Goal: Task Accomplishment & Management: Contribute content

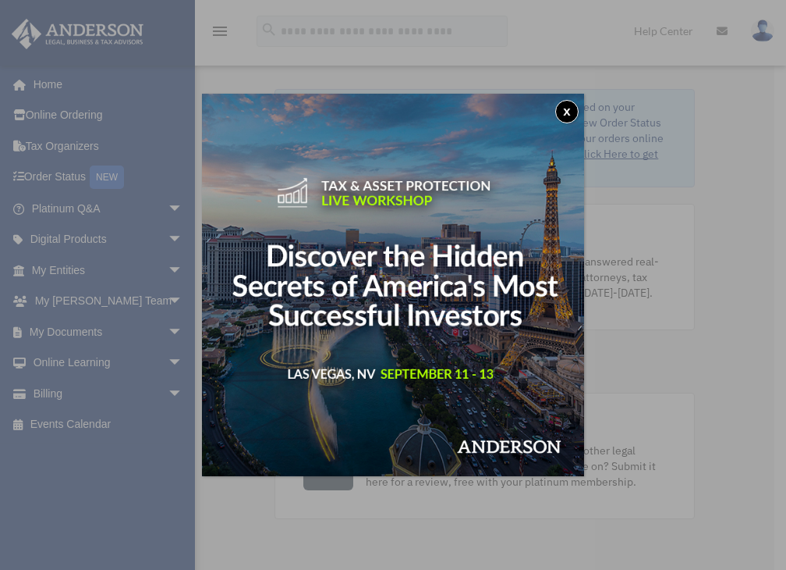
click at [562, 107] on button "x" at bounding box center [566, 111] width 23 height 23
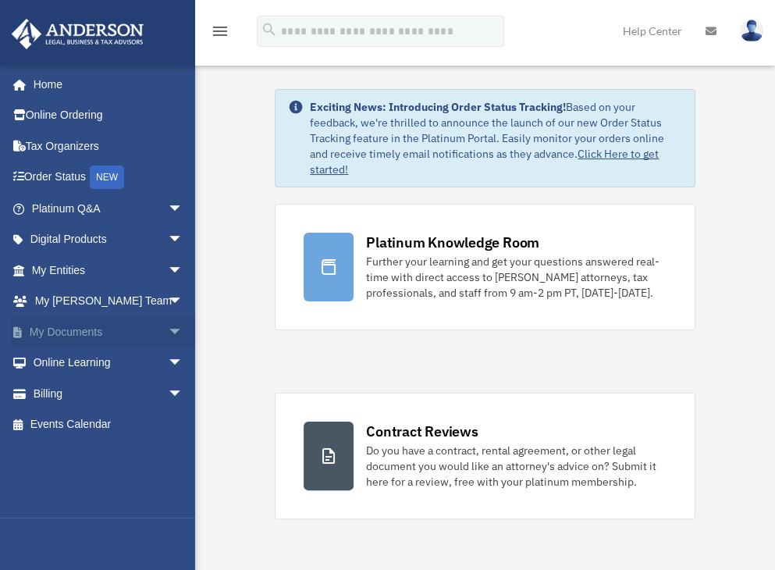
click at [77, 329] on link "My Documents arrow_drop_down" at bounding box center [109, 331] width 196 height 31
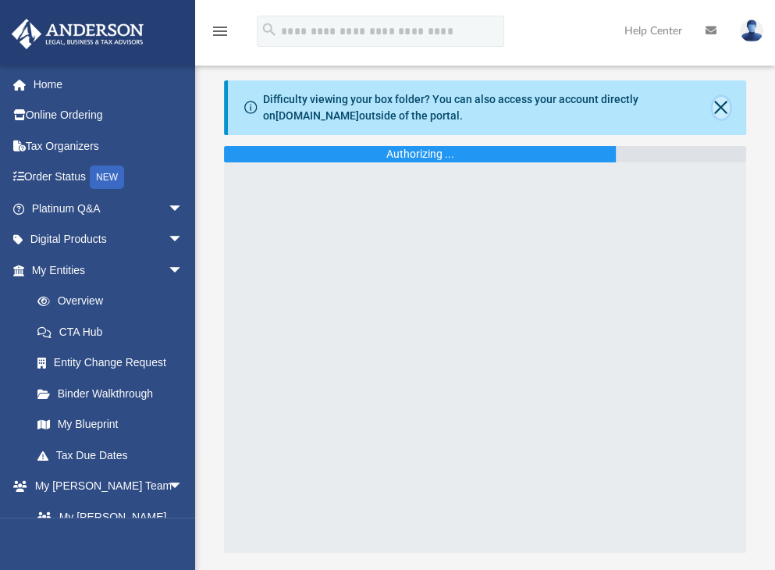
click at [719, 101] on button "Close" at bounding box center [720, 108] width 17 height 22
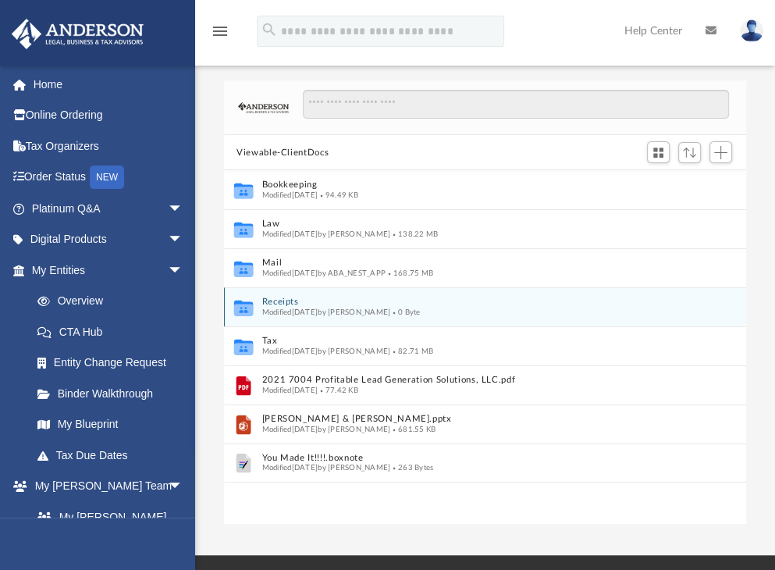
scroll to position [342, 509]
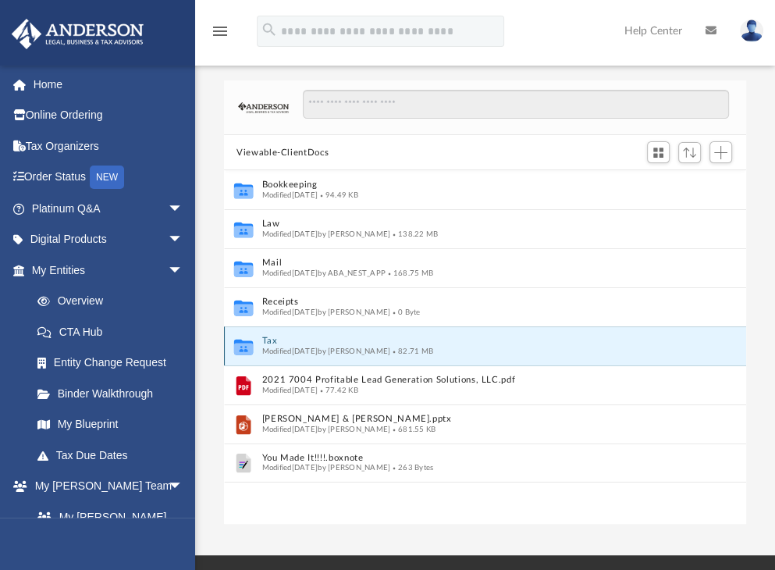
click at [272, 340] on button "Tax" at bounding box center [474, 341] width 425 height 10
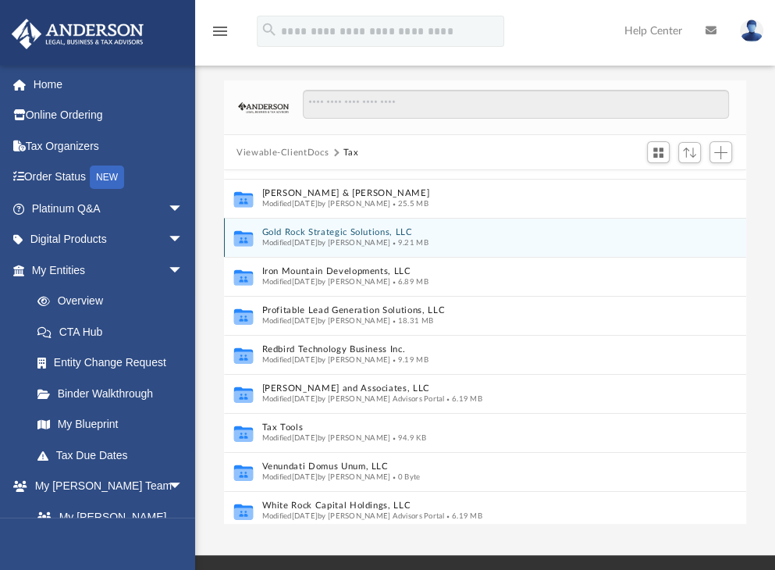
scroll to position [117, 0]
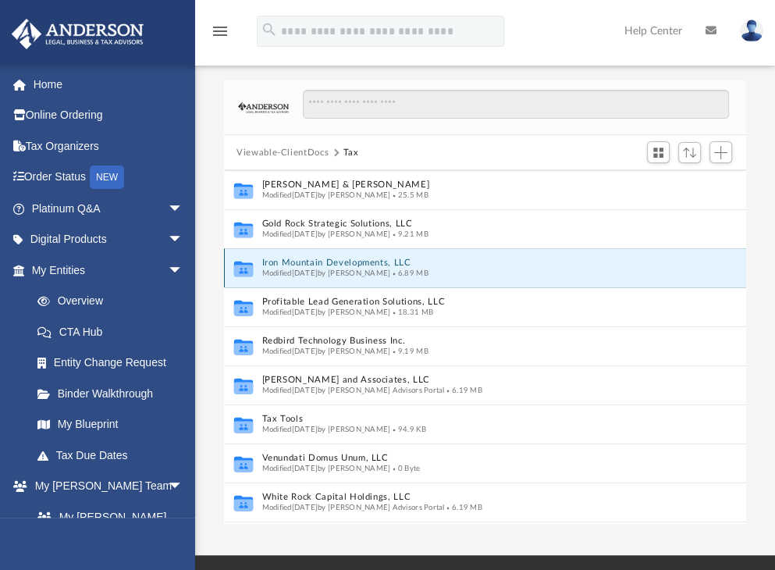
click at [300, 263] on button "Iron Mountain Developments, LLC" at bounding box center [468, 263] width 413 height 10
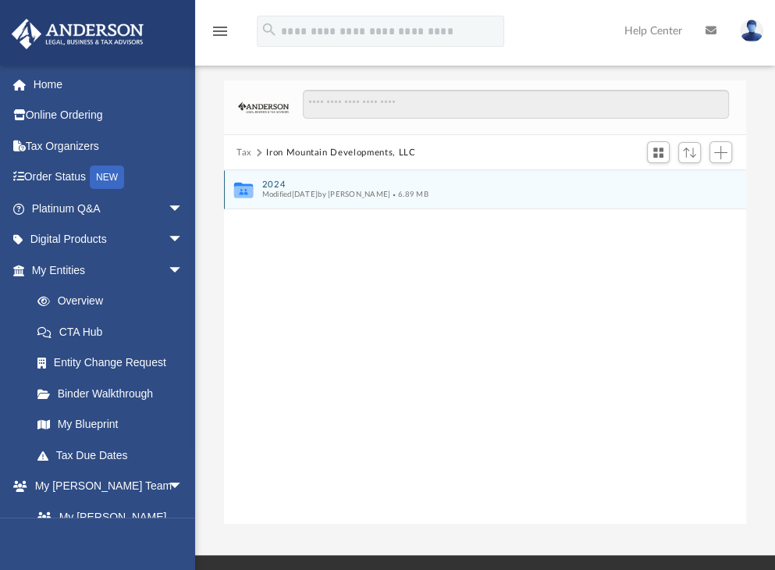
click at [277, 184] on button "2024" at bounding box center [474, 184] width 425 height 10
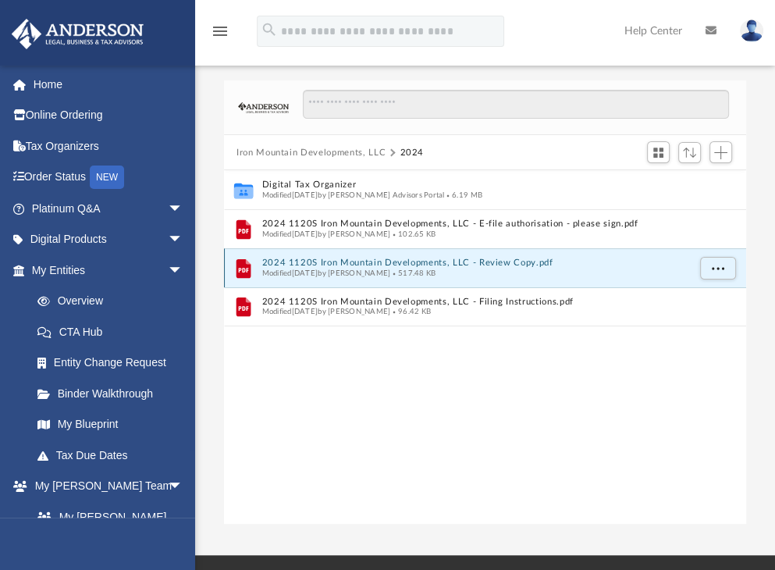
click at [316, 264] on button "2024 1120S Iron Mountain Developments, LLC - Review Copy.pdf" at bounding box center [474, 263] width 425 height 10
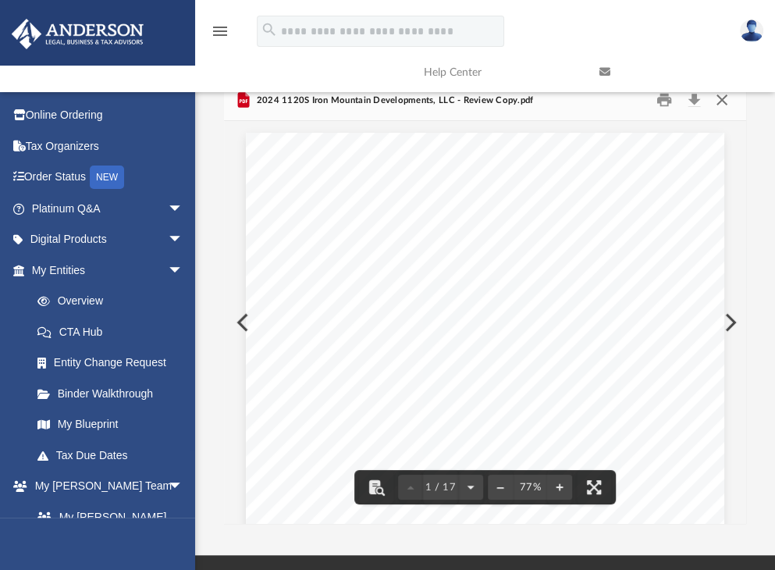
click at [722, 103] on button "Close" at bounding box center [721, 100] width 28 height 24
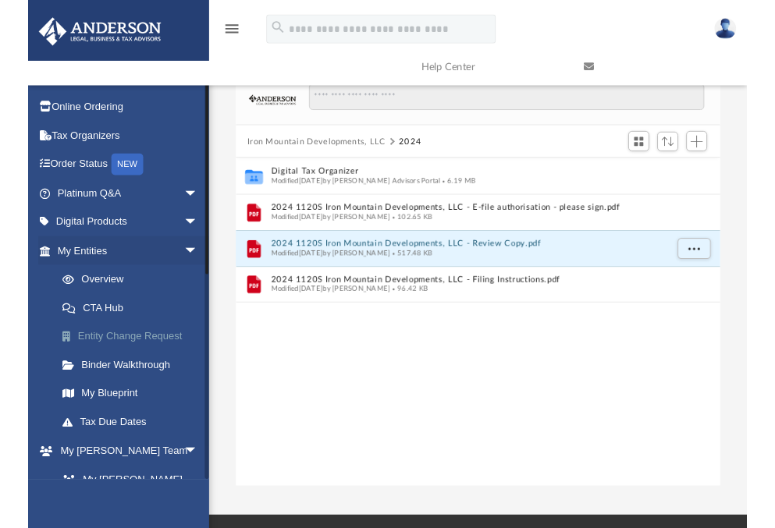
scroll to position [343, 510]
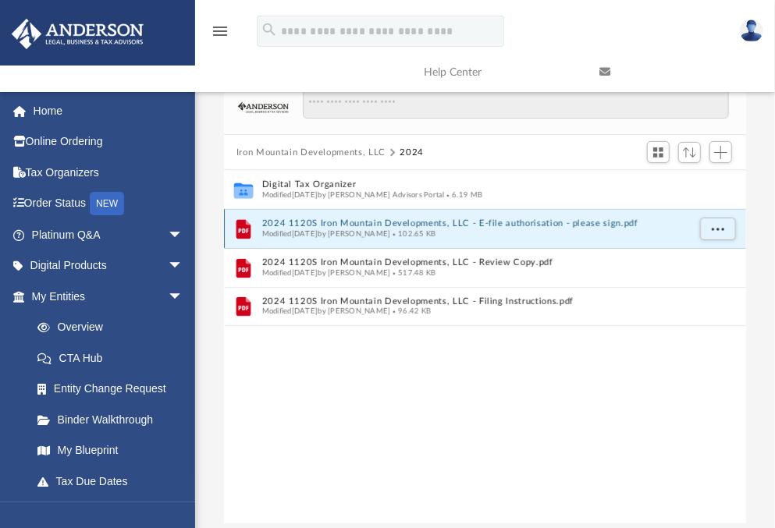
click at [388, 221] on button "2024 1120S Iron Mountain Developments, LLC - E-file authorisation - please sign…" at bounding box center [474, 224] width 425 height 10
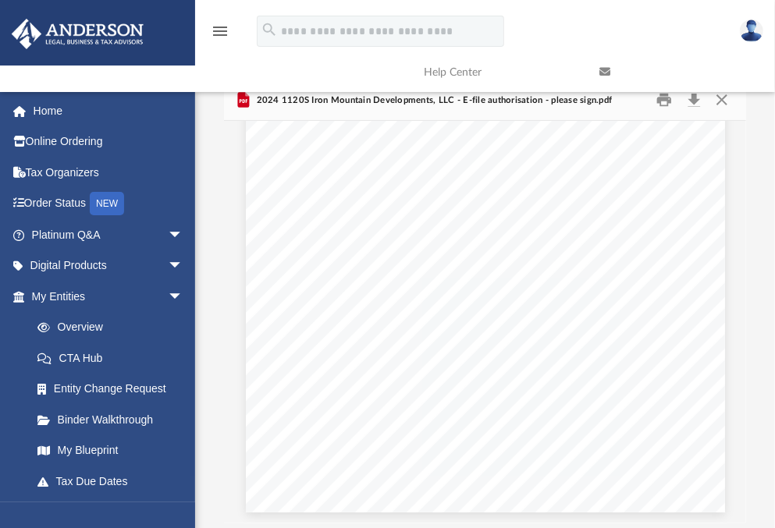
scroll to position [0, 0]
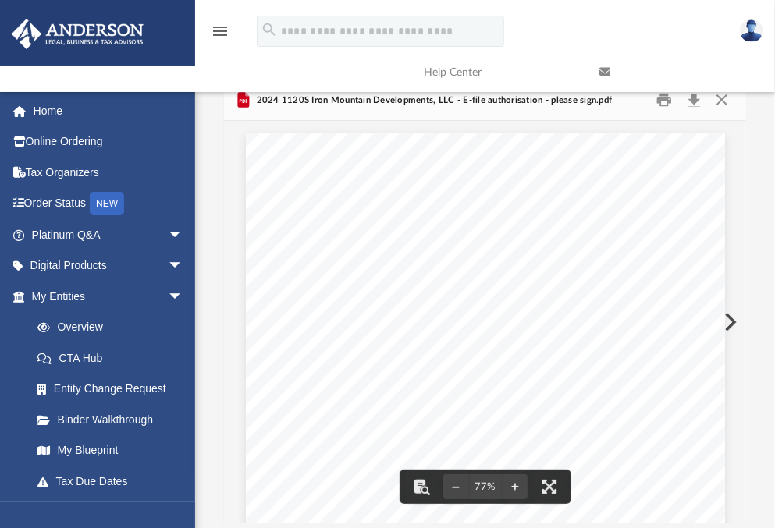
click at [693, 98] on link at bounding box center [675, 72] width 176 height 62
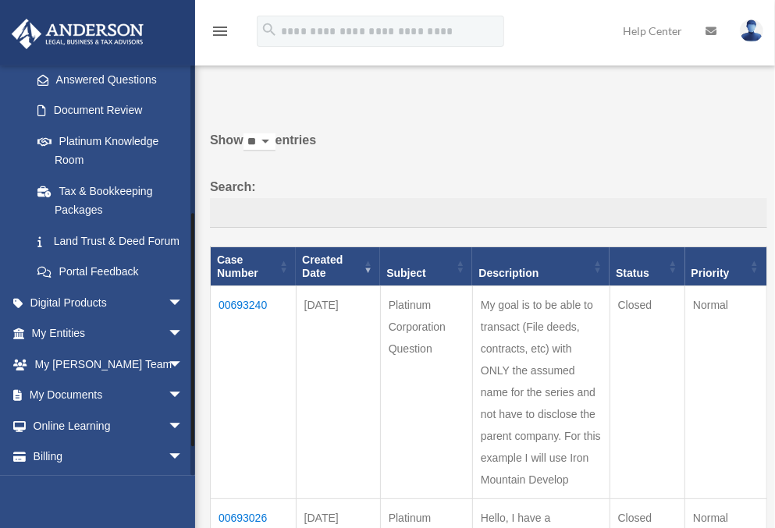
scroll to position [301, 0]
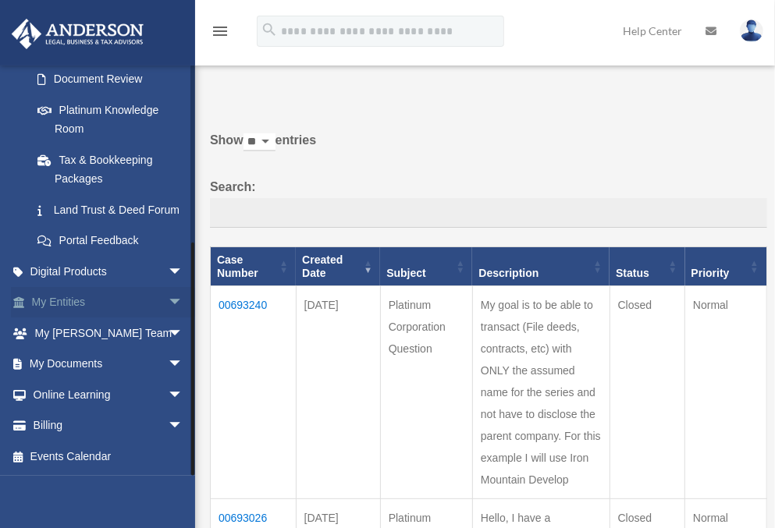
click at [66, 300] on link "My Entities arrow_drop_down" at bounding box center [109, 302] width 196 height 31
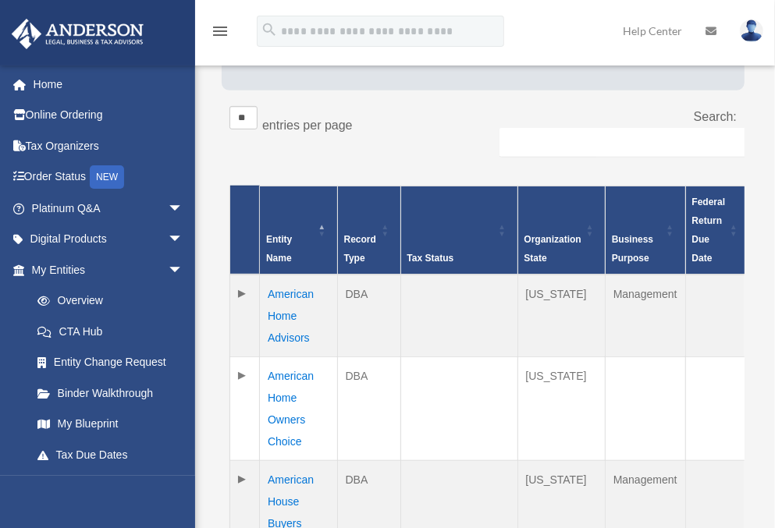
scroll to position [275, 0]
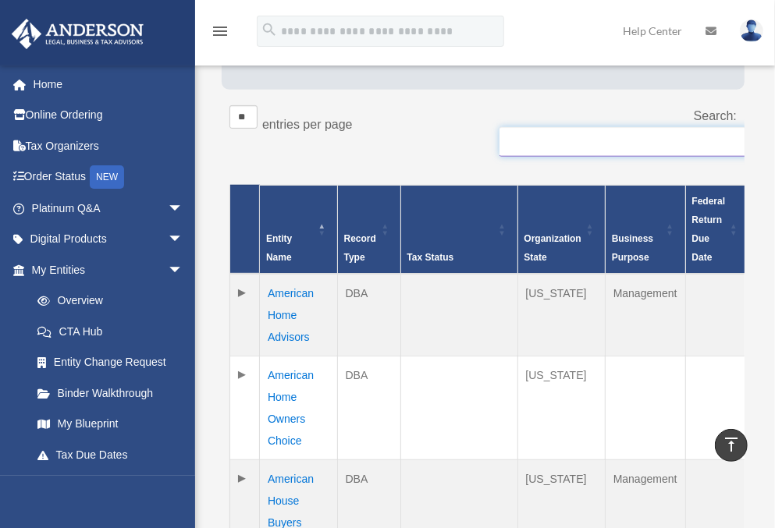
click at [522, 127] on input "Search:" at bounding box center [655, 142] width 312 height 30
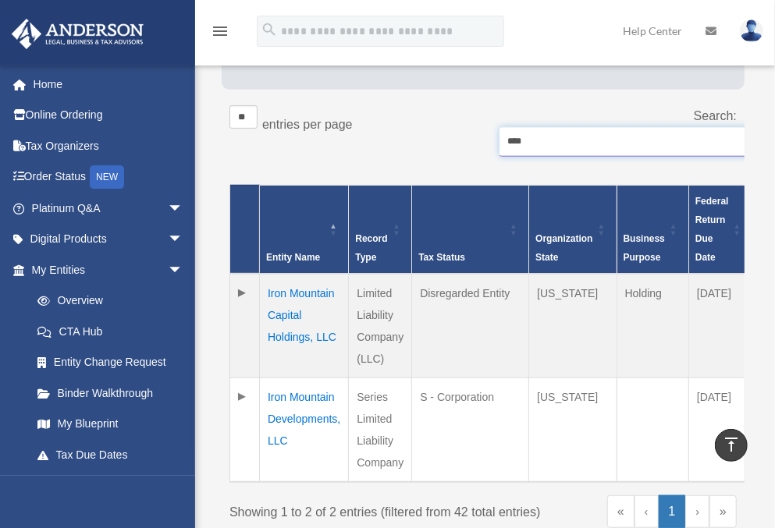
type input "****"
click at [295, 378] on td "Iron Mountain Developments, LLC" at bounding box center [304, 430] width 89 height 105
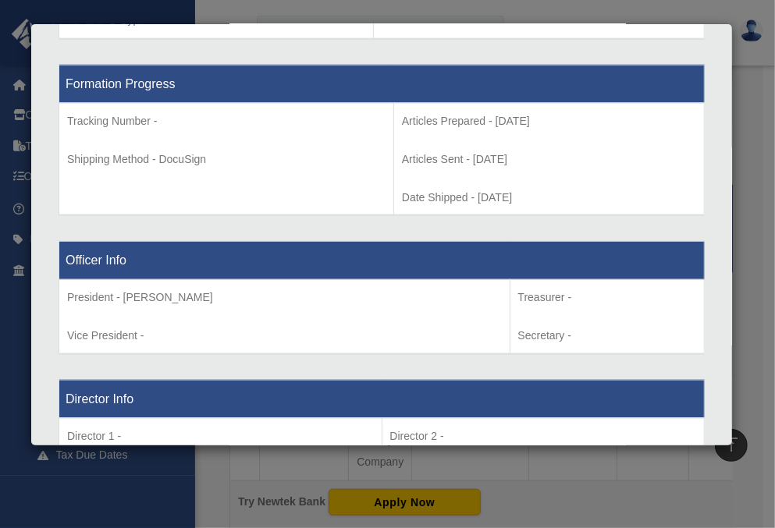
scroll to position [812, 0]
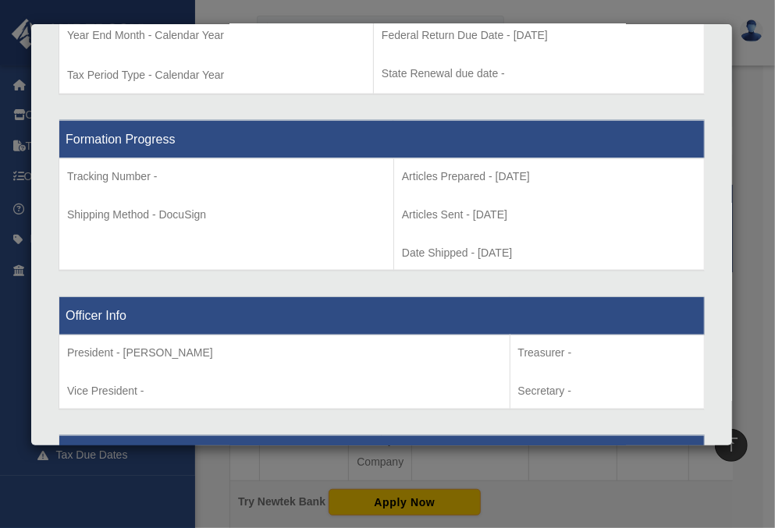
click at [747, 204] on div "Details × Articles Sent Organizational Date" at bounding box center [387, 264] width 775 height 528
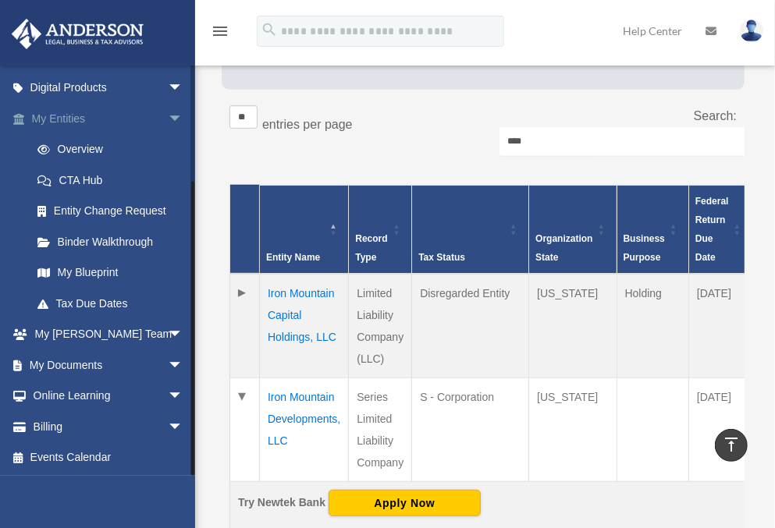
scroll to position [151, 0]
click at [86, 359] on link "My Documents arrow_drop_down" at bounding box center [109, 365] width 196 height 31
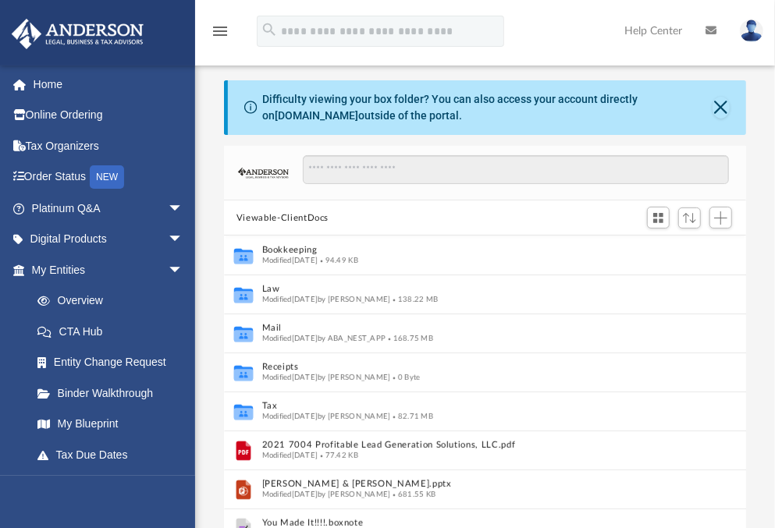
scroll to position [343, 510]
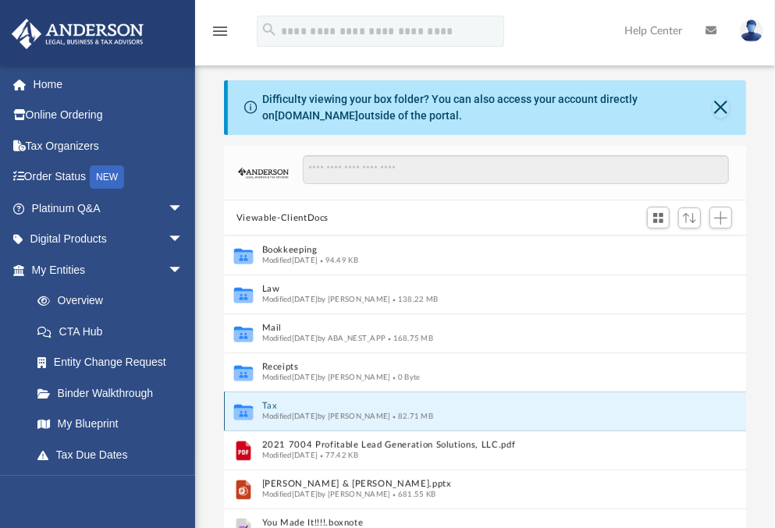
click at [268, 405] on button "Tax" at bounding box center [474, 407] width 425 height 10
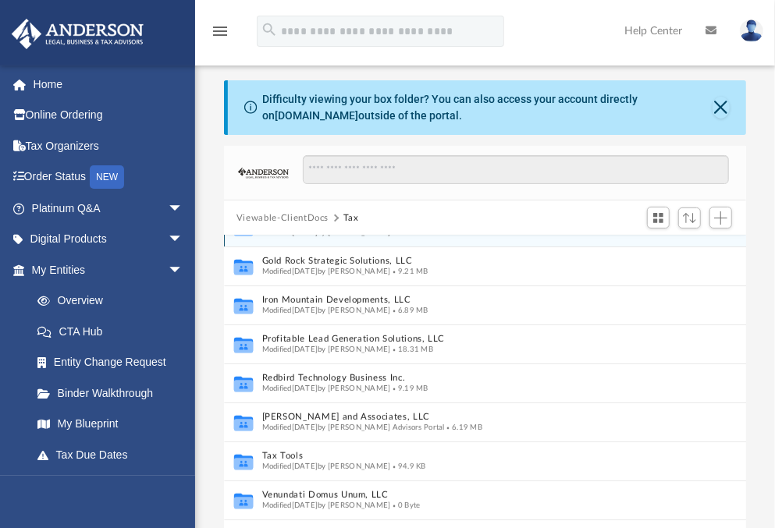
scroll to position [150, 0]
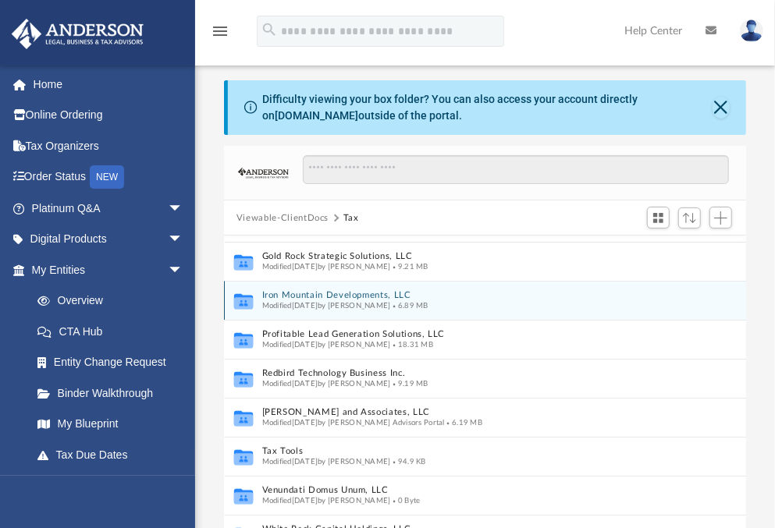
click at [353, 291] on button "Iron Mountain Developments, LLC" at bounding box center [468, 296] width 413 height 10
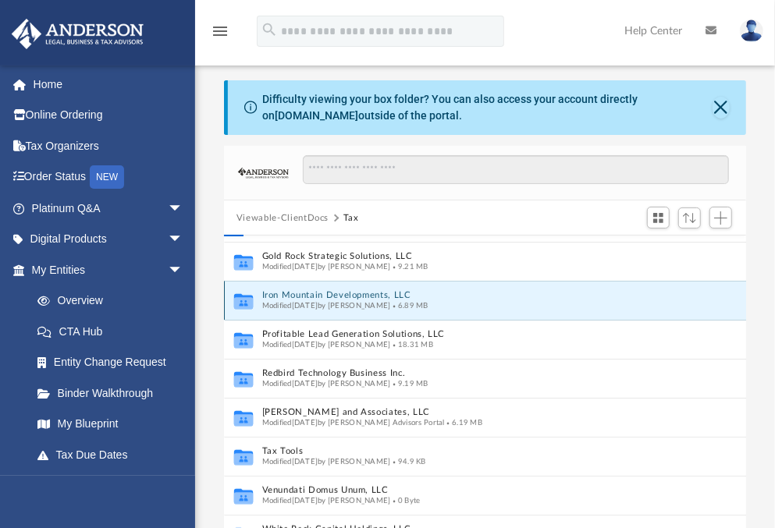
scroll to position [0, 0]
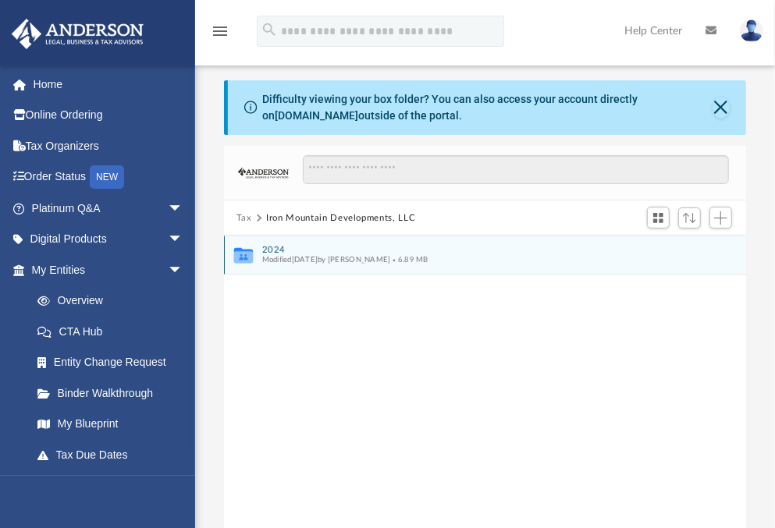
click at [268, 243] on div "Collaborated Folder 2024 Modified Fri Aug 8 2025 by Mohammed Kaka 6.89 MB" at bounding box center [485, 255] width 522 height 39
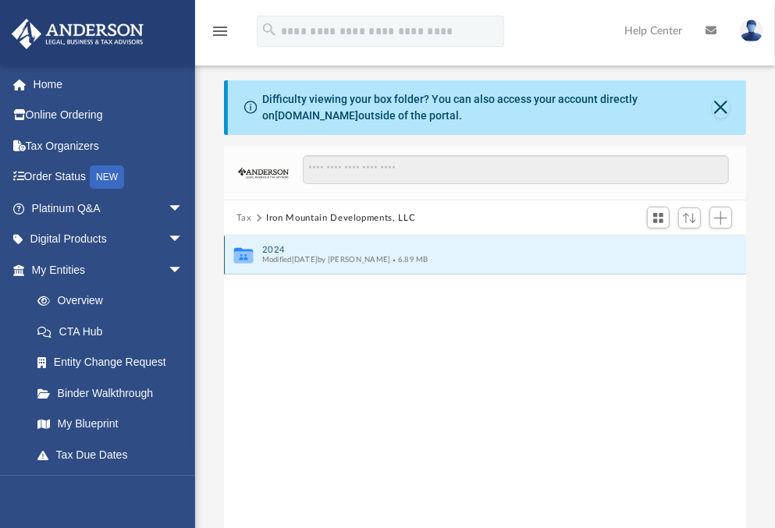
click at [272, 255] on div "Modified Fri Aug 8 2025 by Mohammed Kaka 6.89 MB" at bounding box center [474, 260] width 425 height 10
click at [272, 247] on button "2024" at bounding box center [474, 250] width 425 height 10
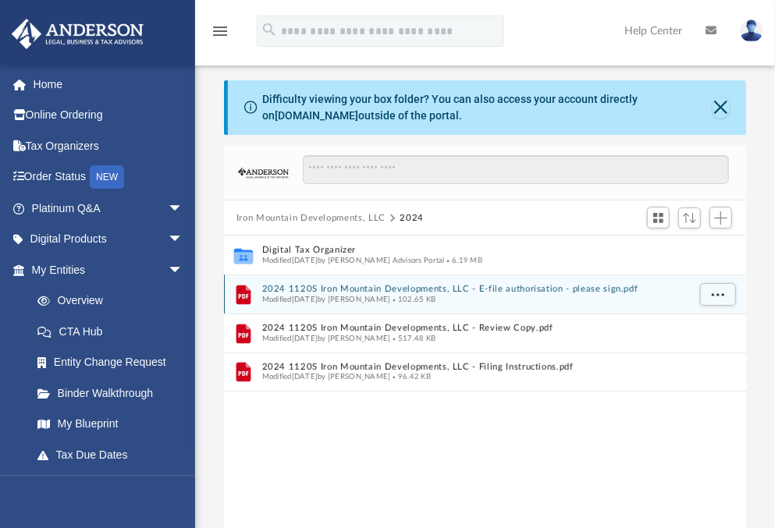
click at [316, 286] on button "2024 1120S Iron Mountain Developments, LLC - E-file authorisation - please sign…" at bounding box center [474, 290] width 425 height 10
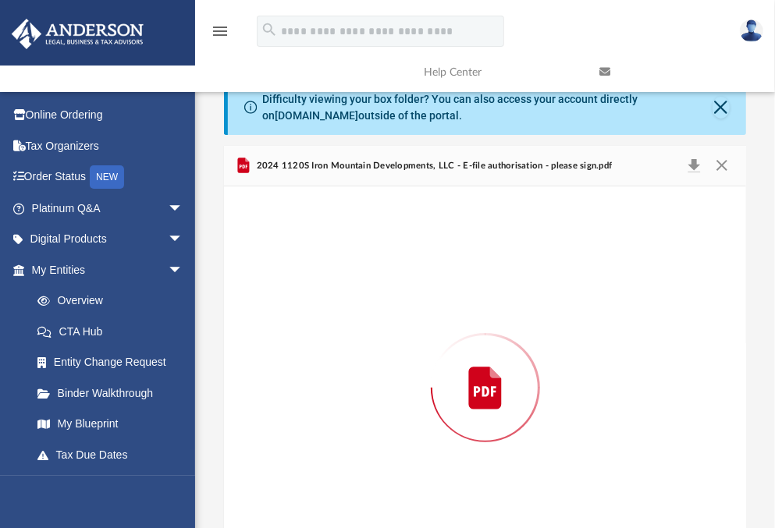
scroll to position [61, 0]
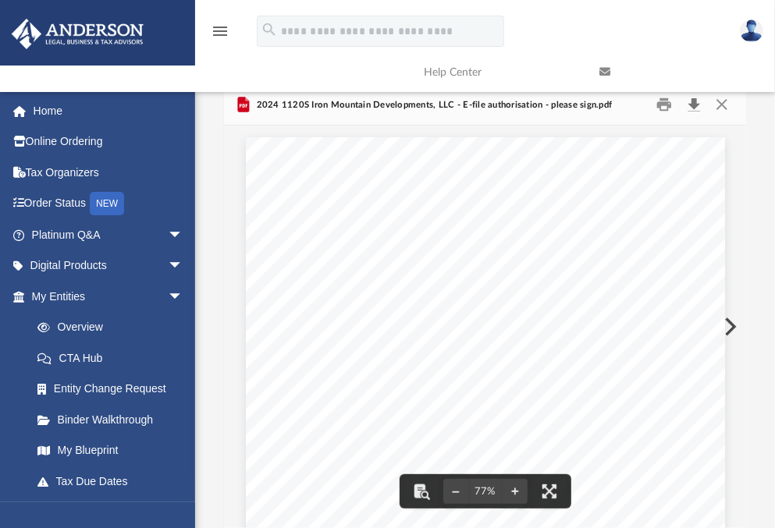
click at [690, 105] on button "Download" at bounding box center [694, 105] width 28 height 24
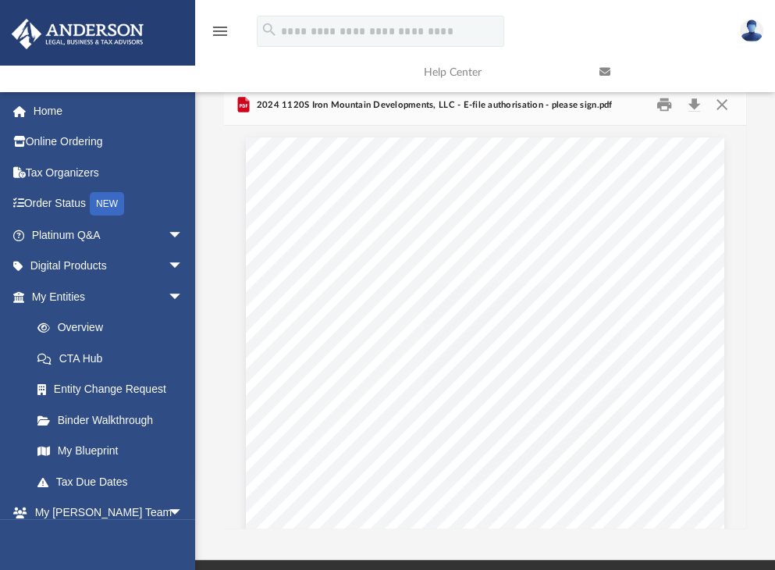
scroll to position [342, 509]
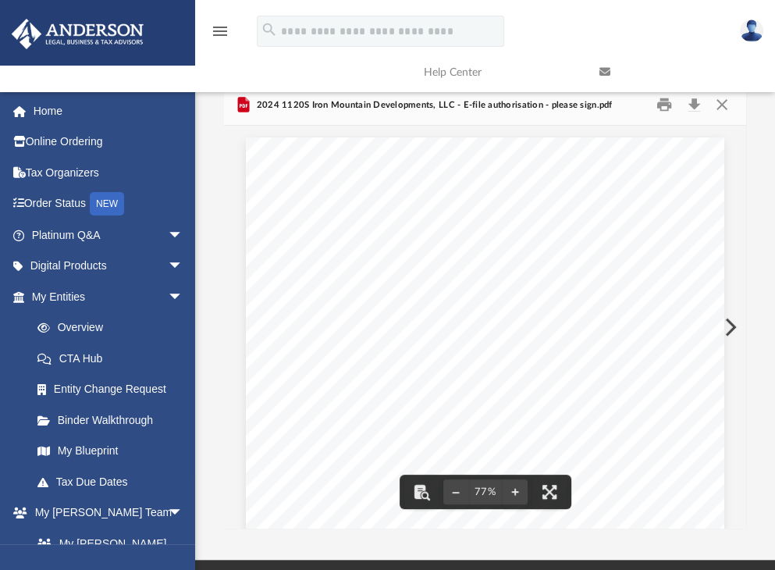
click at [720, 99] on link at bounding box center [675, 72] width 176 height 62
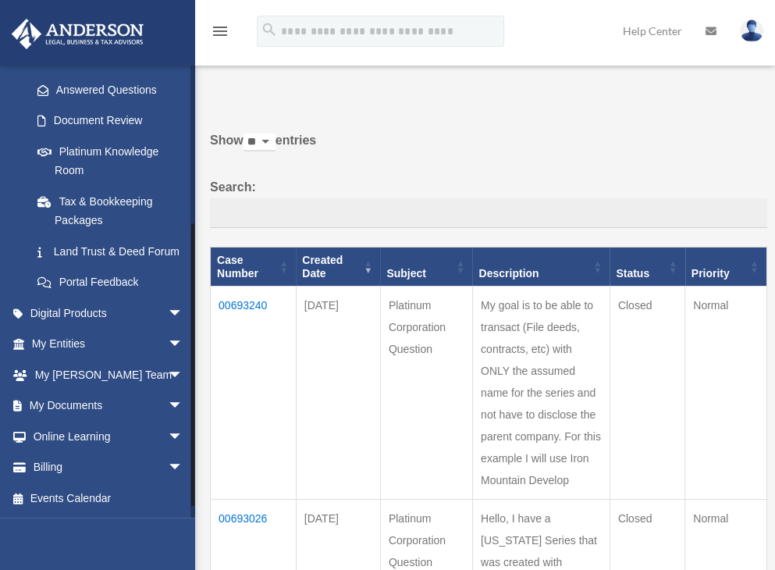
scroll to position [260, 0]
click at [73, 409] on link "My Documents arrow_drop_down" at bounding box center [109, 405] width 196 height 31
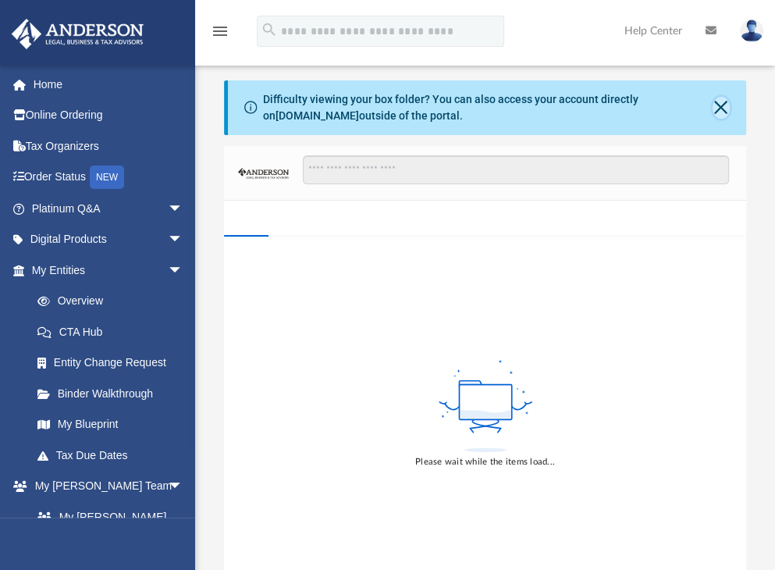
click at [718, 108] on button "Close" at bounding box center [720, 108] width 17 height 22
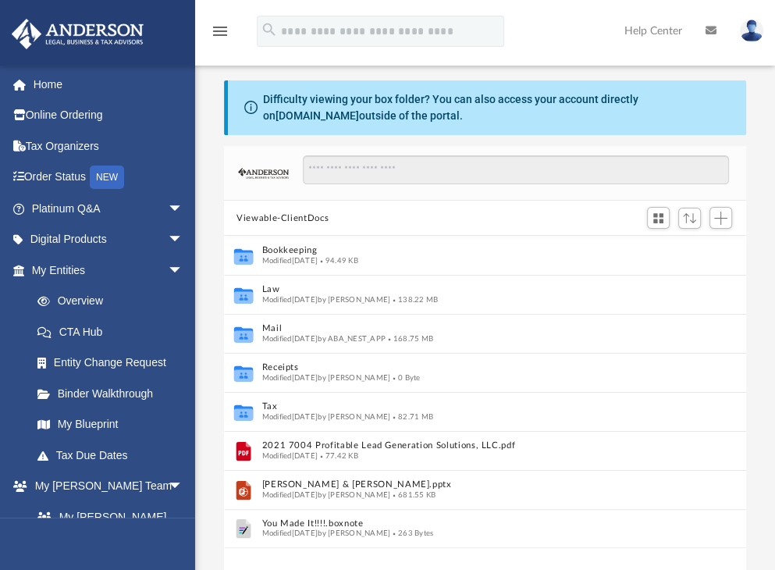
scroll to position [342, 509]
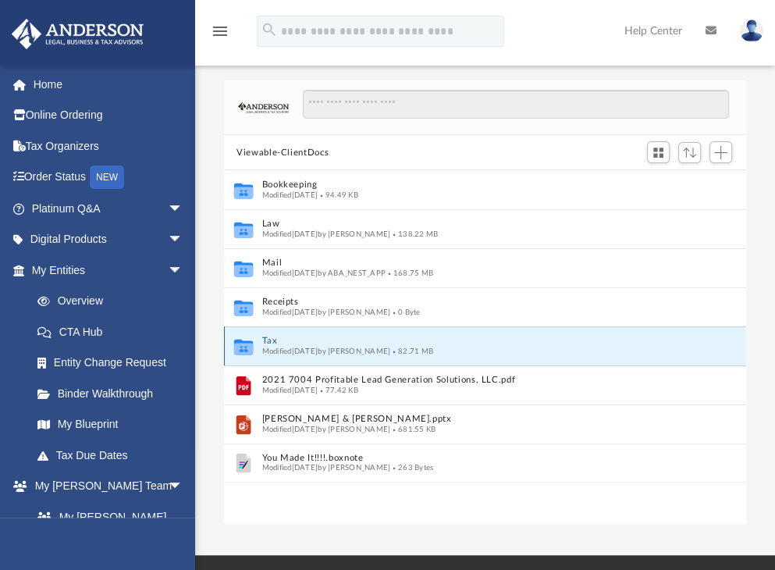
click at [277, 341] on button "Tax" at bounding box center [474, 341] width 425 height 10
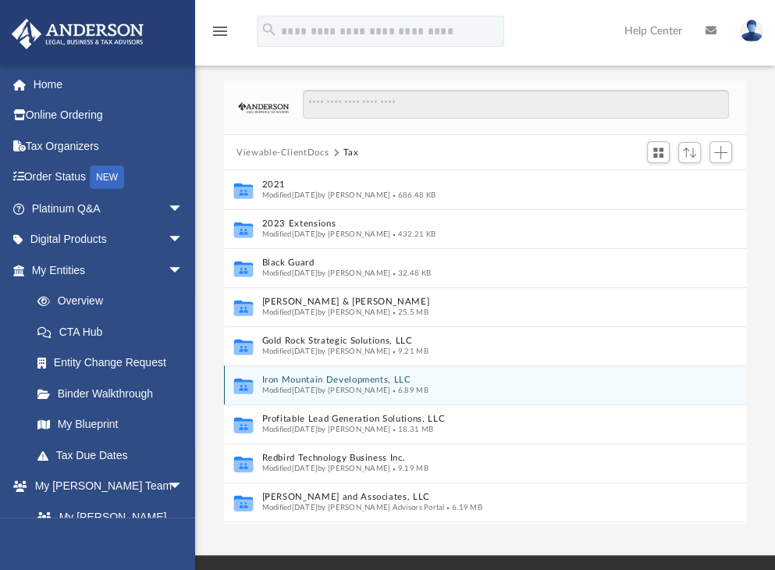
click at [328, 375] on button "Iron Mountain Developments, LLC" at bounding box center [468, 380] width 413 height 10
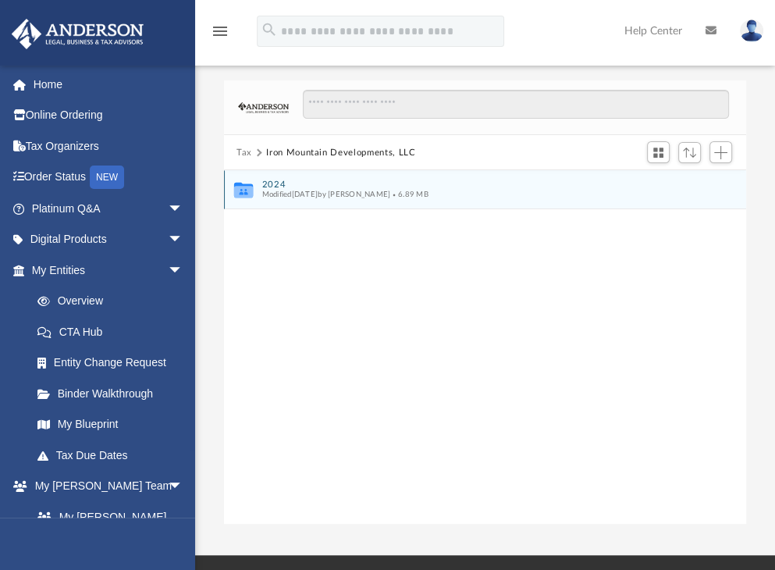
click at [271, 178] on div "Collaborated Folder 2024 Modified Fri Aug 8 2025 by Mohammed Kaka 6.89 MB" at bounding box center [485, 189] width 522 height 39
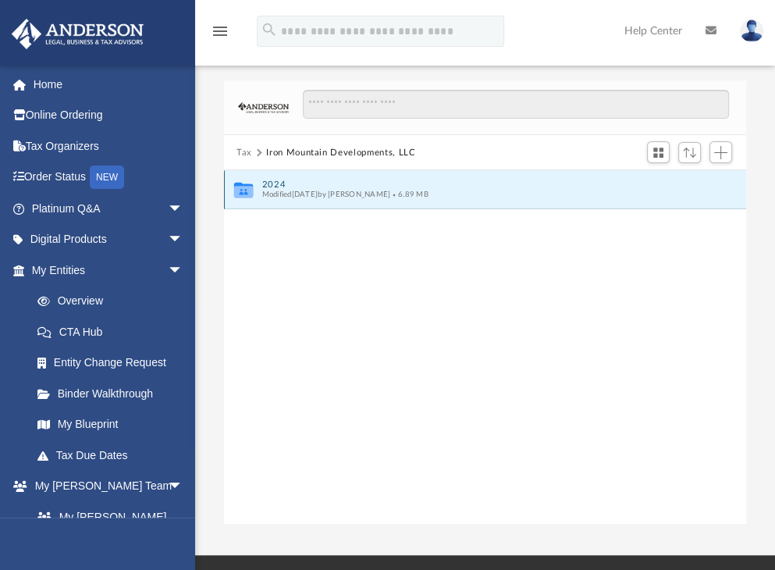
click at [277, 182] on button "2024" at bounding box center [474, 184] width 425 height 10
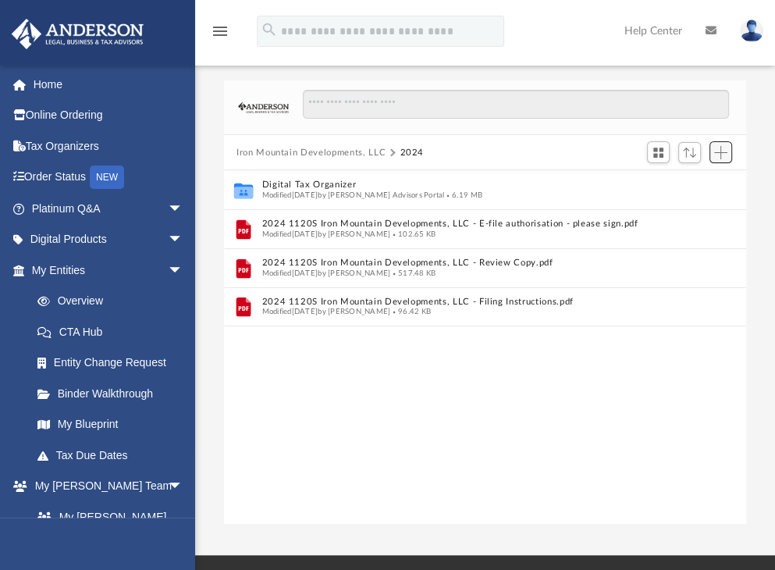
click at [721, 151] on span "Add" at bounding box center [720, 152] width 13 height 13
click at [680, 182] on li "Upload" at bounding box center [698, 184] width 50 height 16
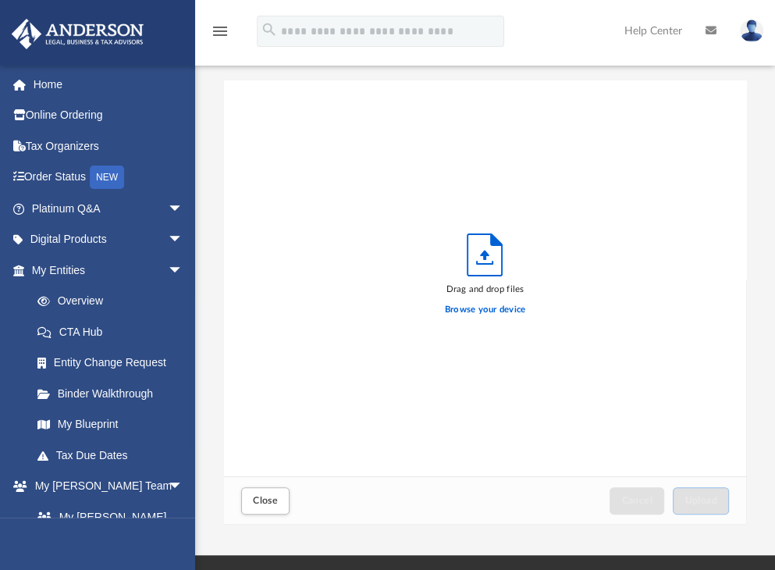
scroll to position [384, 509]
click at [481, 310] on label "Browse your device" at bounding box center [485, 310] width 81 height 14
click at [0, 0] on input "Browse your device" at bounding box center [0, 0] width 0 height 0
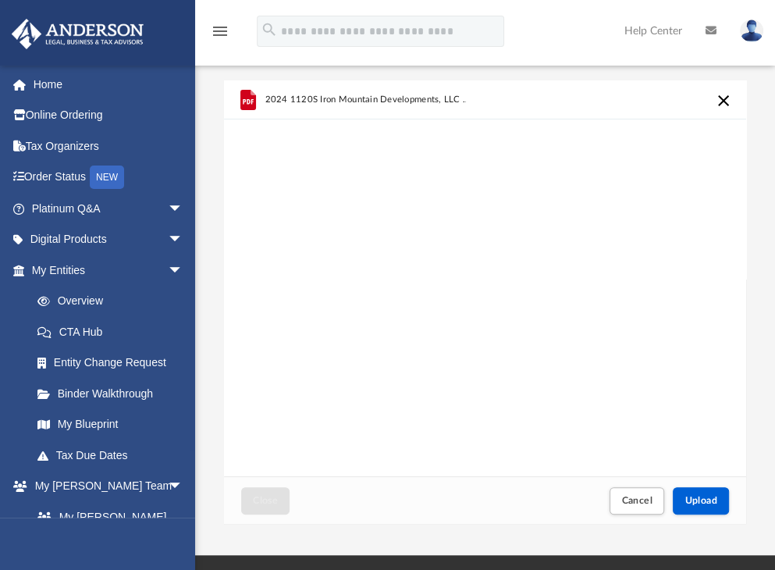
scroll to position [111, 0]
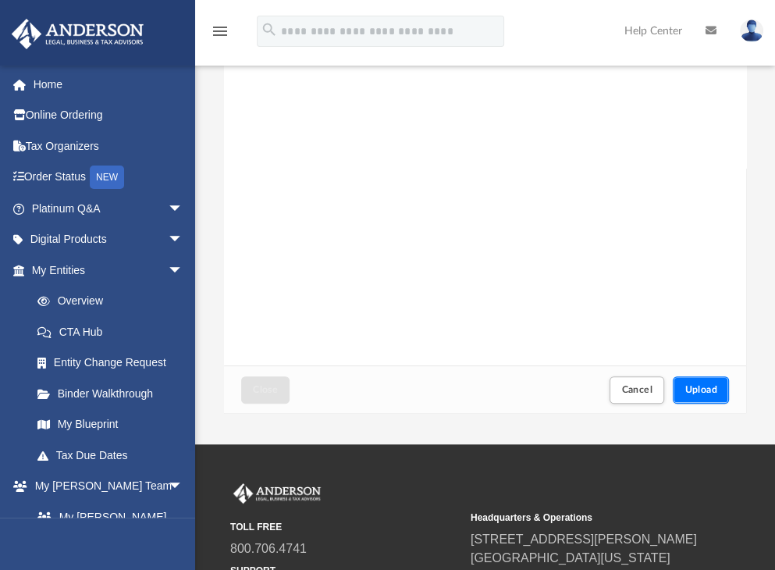
click at [698, 388] on span "Upload" at bounding box center [700, 389] width 33 height 9
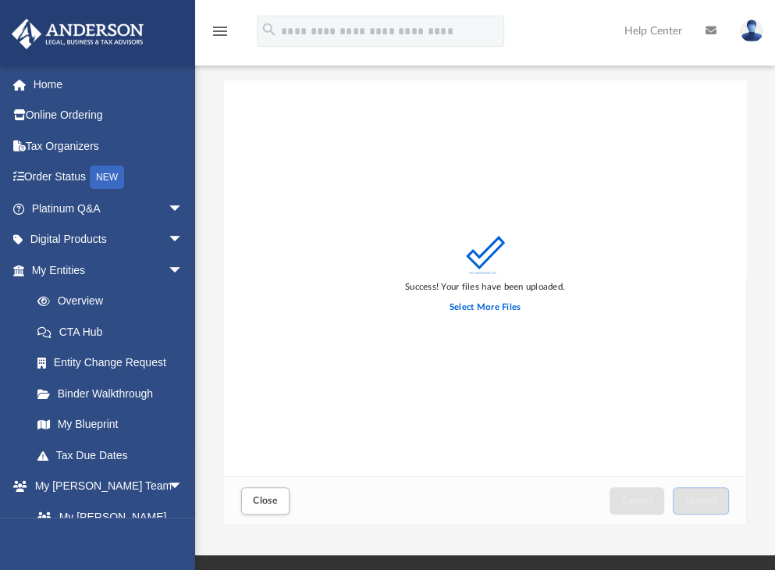
scroll to position [0, 0]
click at [271, 495] on span "Close" at bounding box center [265, 499] width 25 height 9
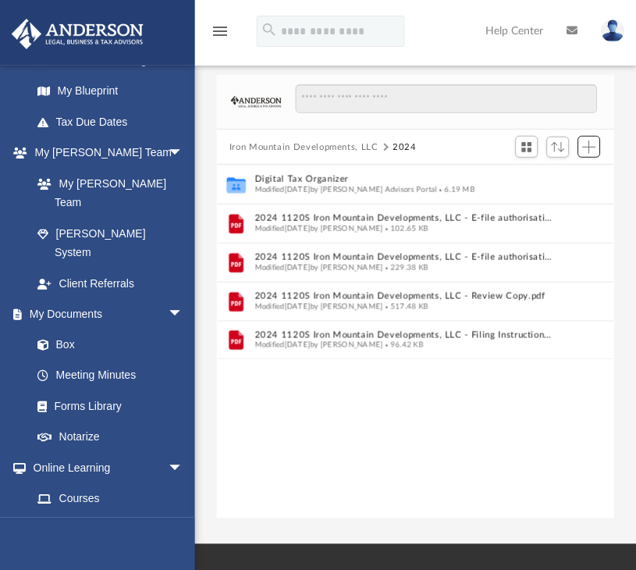
scroll to position [12, 12]
click at [247, 138] on div "Iron Mountain Developments, LLC 2024" at bounding box center [415, 147] width 397 height 34
click at [248, 148] on button "Iron Mountain Developments, LLC" at bounding box center [303, 147] width 149 height 14
click at [243, 147] on button "Iron Mountain Developments, LLC" at bounding box center [303, 147] width 149 height 14
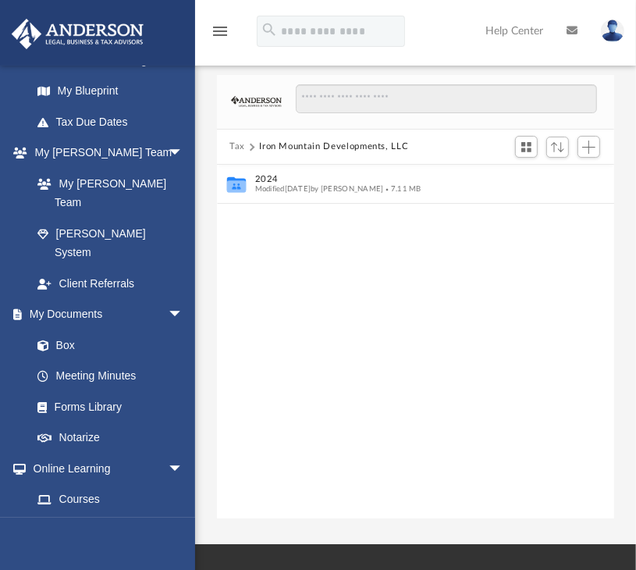
click at [235, 145] on button "Tax" at bounding box center [237, 147] width 16 height 14
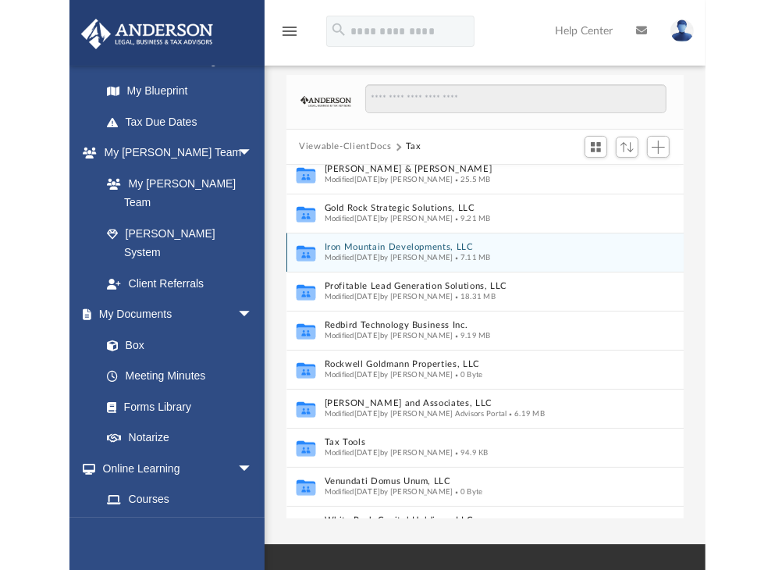
scroll to position [128, 0]
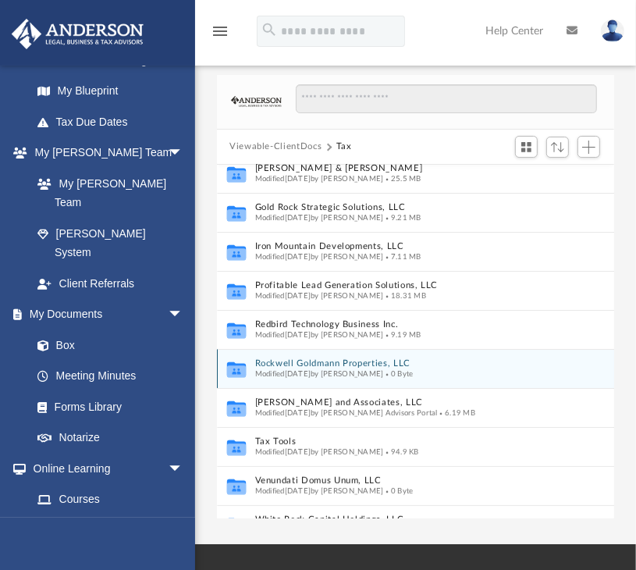
click at [328, 360] on button "Rockwell Goldmann Properties, LLC" at bounding box center [399, 363] width 289 height 10
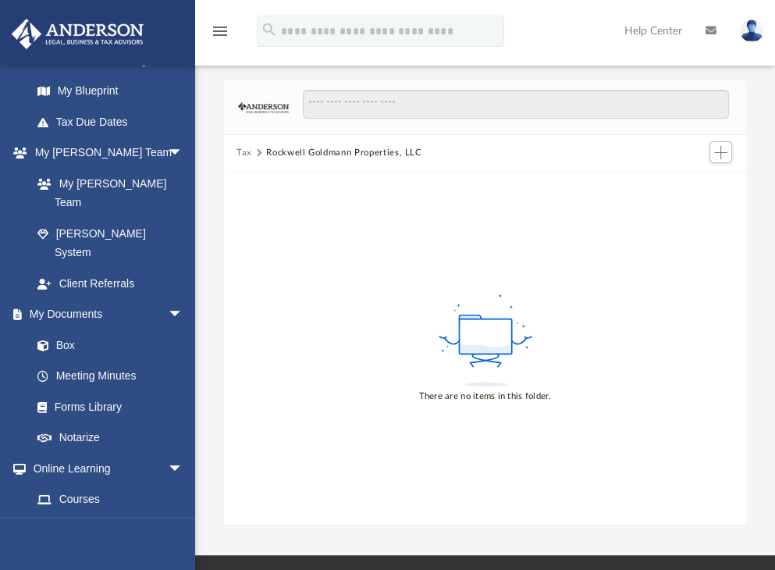
click at [247, 152] on button "Tax" at bounding box center [244, 153] width 16 height 14
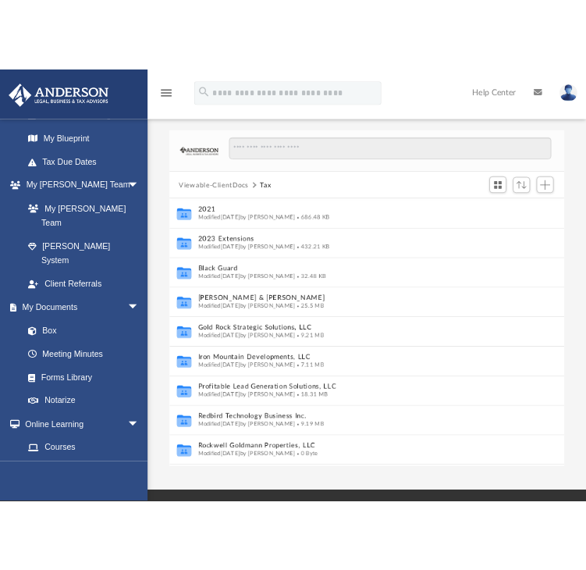
scroll to position [342, 509]
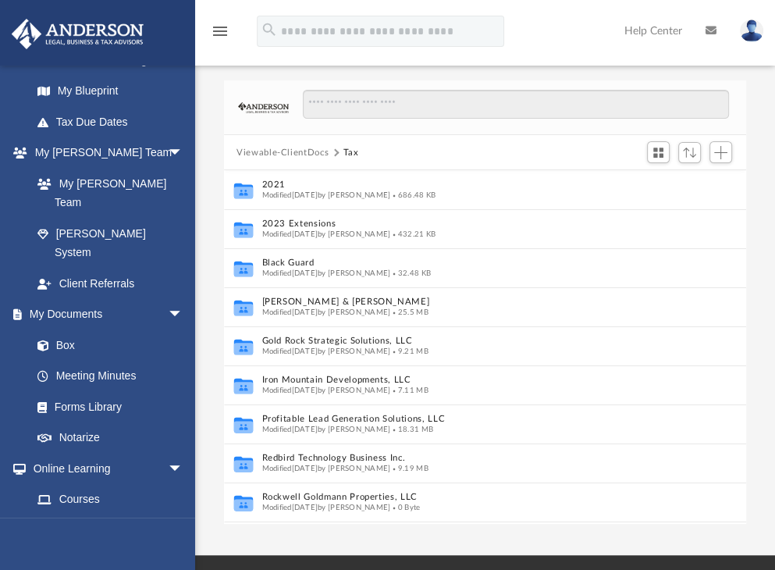
click at [247, 151] on button "Viewable-ClientDocs" at bounding box center [282, 153] width 92 height 14
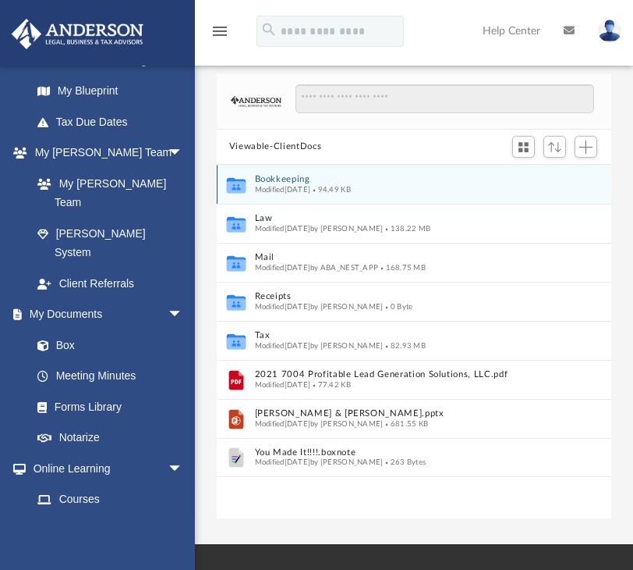
scroll to position [12, 12]
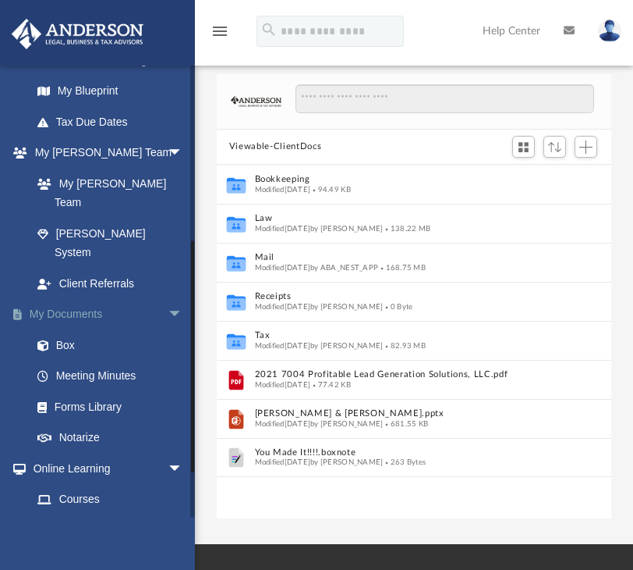
click at [66, 299] on link "My Documents arrow_drop_down" at bounding box center [109, 314] width 196 height 31
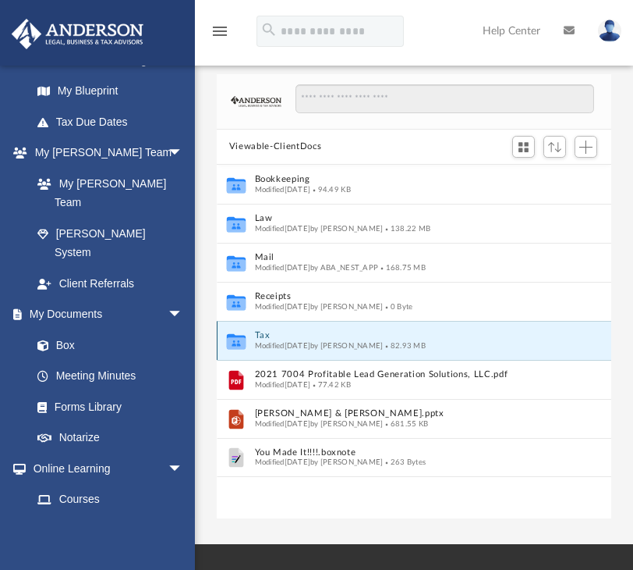
click at [261, 331] on button "Tax" at bounding box center [404, 335] width 298 height 10
click at [262, 333] on button "Tax" at bounding box center [404, 335] width 298 height 10
click at [269, 332] on button "Tax" at bounding box center [404, 335] width 298 height 10
click at [259, 332] on button "Tax" at bounding box center [404, 335] width 298 height 10
click at [231, 341] on icon "grid" at bounding box center [236, 343] width 19 height 12
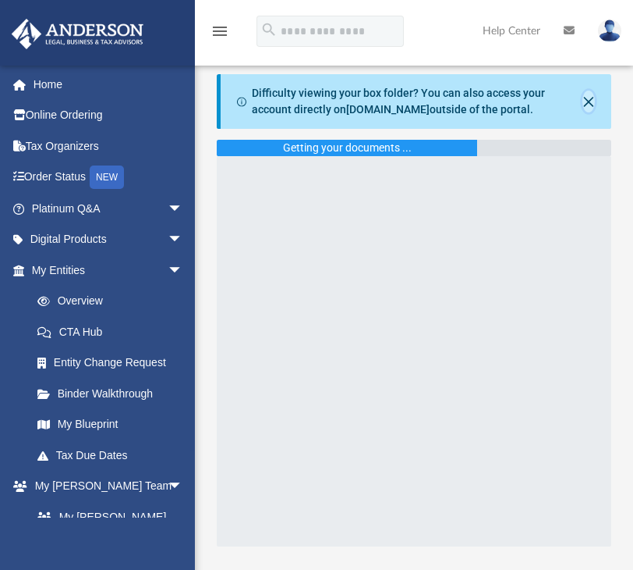
click at [590, 104] on button "Close" at bounding box center [589, 101] width 12 height 22
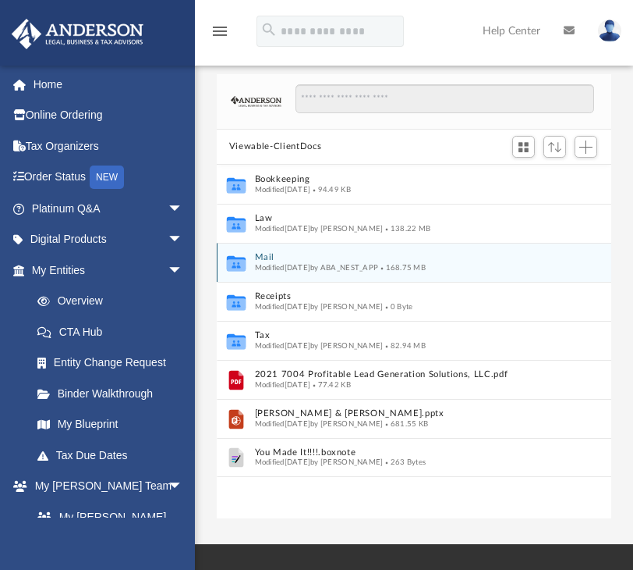
scroll to position [342, 383]
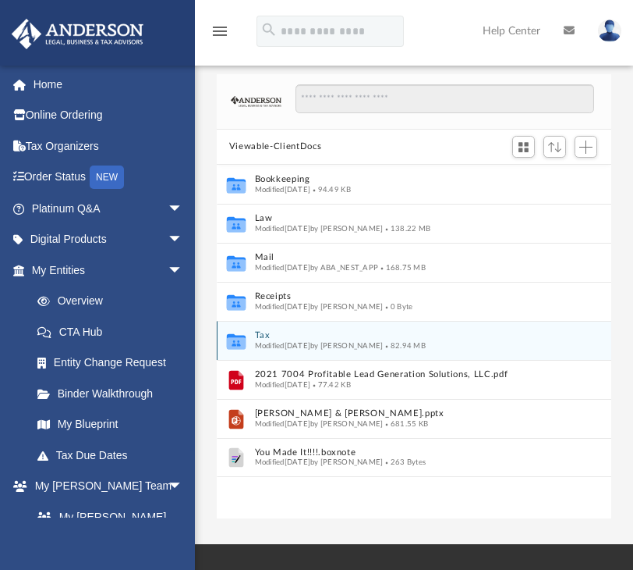
click at [266, 333] on button "Tax" at bounding box center [404, 335] width 298 height 10
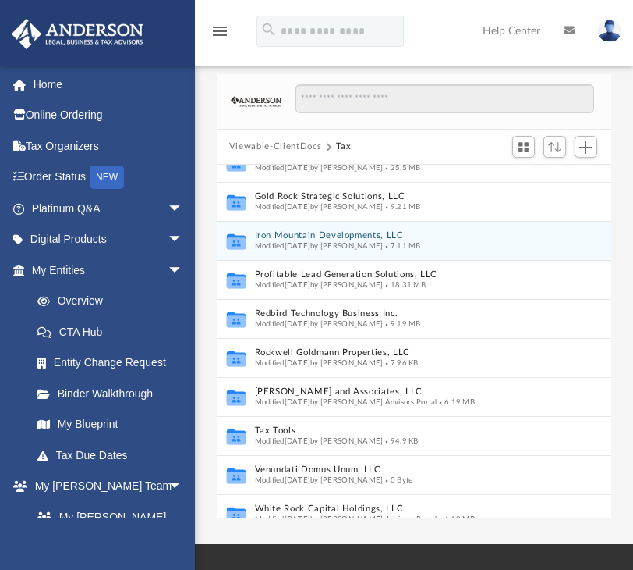
scroll to position [144, 0]
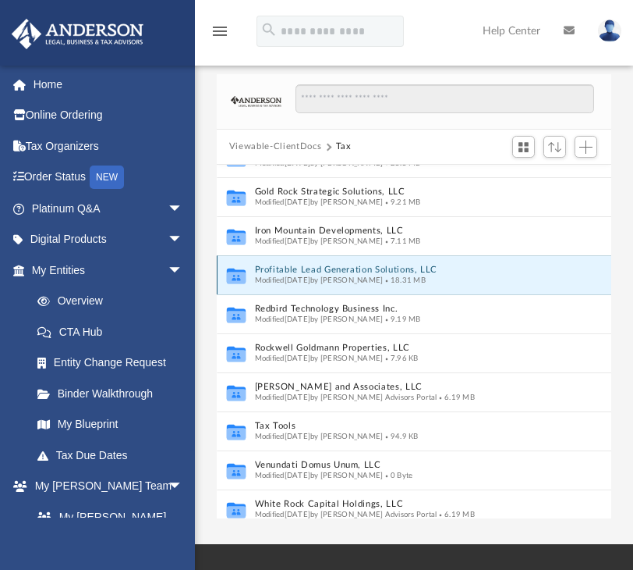
click at [295, 271] on button "Profitable Lead Generation Solutions, LLC" at bounding box center [398, 269] width 286 height 10
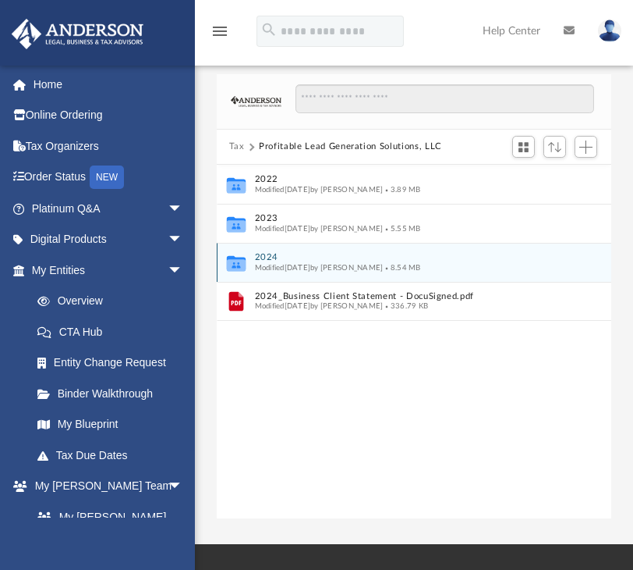
click at [268, 254] on button "2024" at bounding box center [404, 257] width 298 height 10
